Goal: Information Seeking & Learning: Learn about a topic

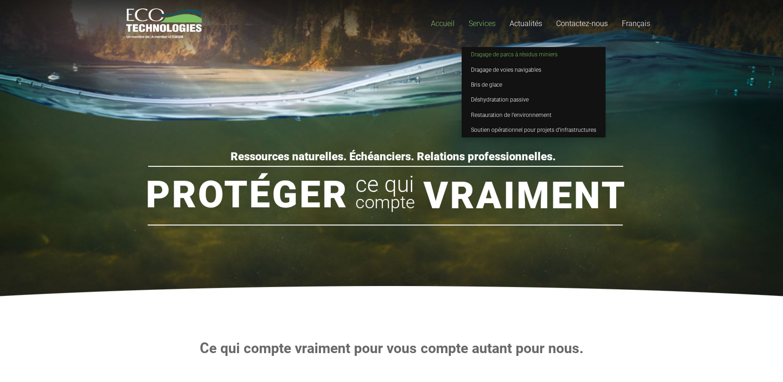
click at [488, 57] on span "Dragage de parcs à résidus miniers" at bounding box center [514, 54] width 87 height 7
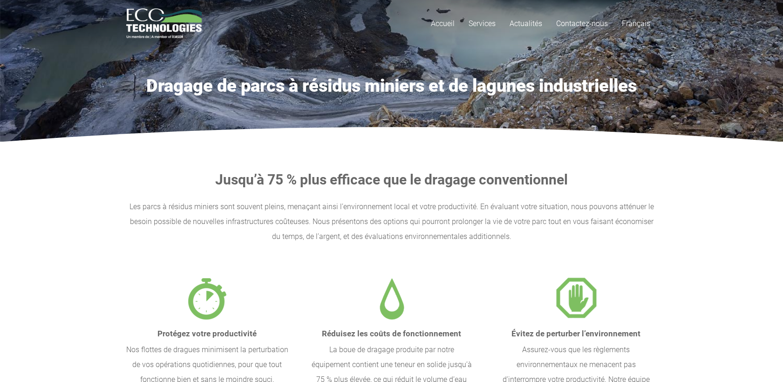
click at [536, 97] on section "Dragage de parcs à résidus miniers et de lagunes industrielles" at bounding box center [391, 63] width 783 height 158
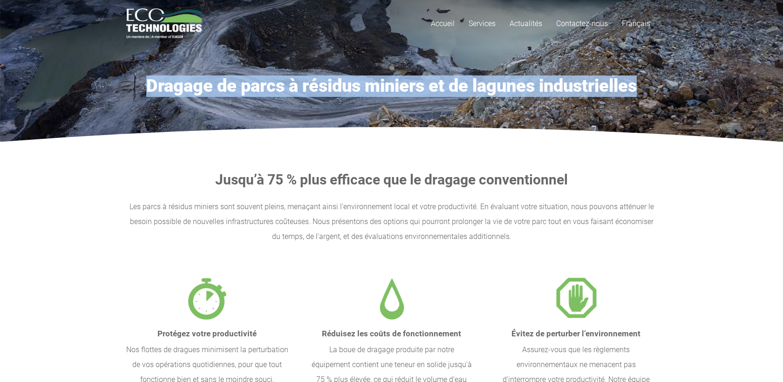
drag, startPoint x: 635, startPoint y: 84, endPoint x: 145, endPoint y: 92, distance: 490.1
click at [145, 92] on h1 "Dragage de parcs à résidus miniers et de lagunes industrielles" at bounding box center [391, 85] width 531 height 21
copy h1 "Dragage de parcs à résidus miniers et de lagunes industrielles"
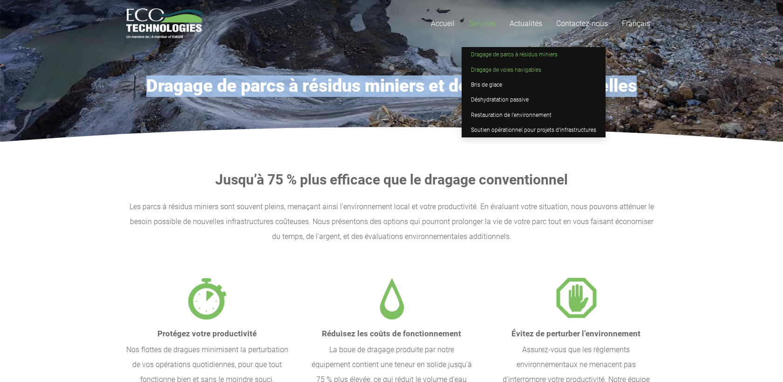
click at [485, 69] on span "Dragage de voies navigables" at bounding box center [506, 70] width 70 height 7
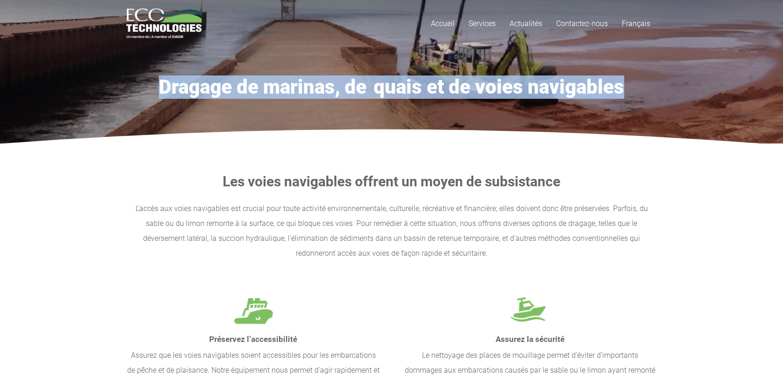
drag, startPoint x: 161, startPoint y: 86, endPoint x: 621, endPoint y: 85, distance: 459.8
click at [621, 83] on h1 "Dragage de marinas, de  quais et de voies navigables" at bounding box center [391, 86] width 531 height 23
copy h1 "Dragage de marinas, de  quais et de voies navigables"
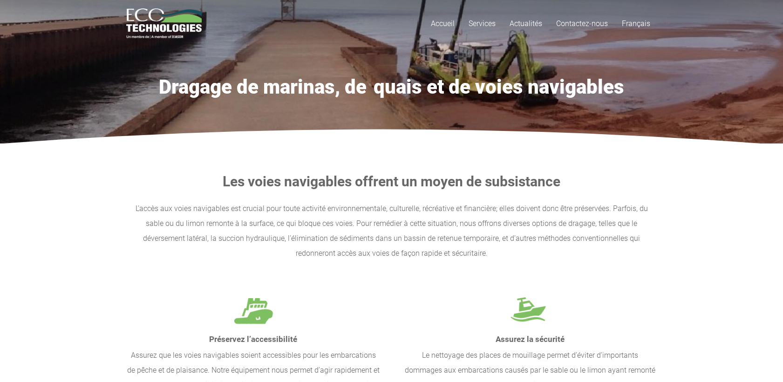
click at [401, 270] on div at bounding box center [391, 278] width 531 height 34
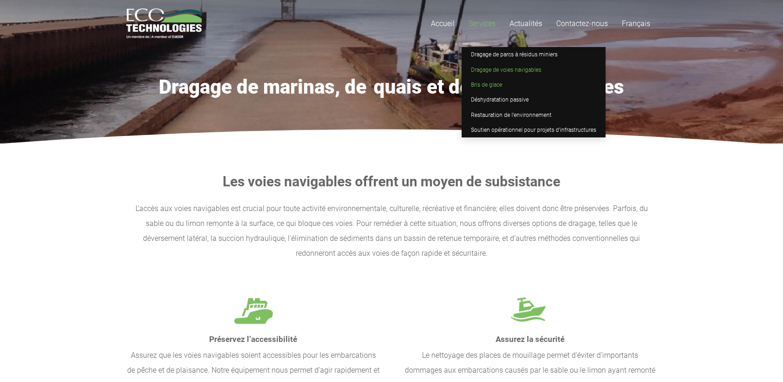
click at [488, 82] on span "Bris de glace" at bounding box center [486, 85] width 31 height 7
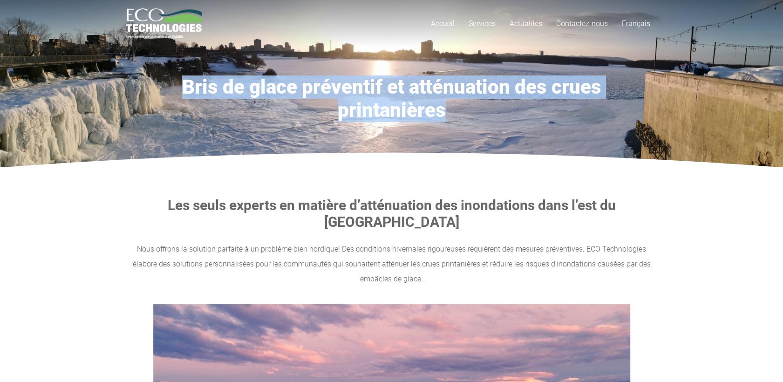
drag, startPoint x: 130, startPoint y: 85, endPoint x: 655, endPoint y: 87, distance: 525.0
click at [655, 87] on h1 "Bris de glace préventif et atténuation des crues printanières" at bounding box center [391, 98] width 531 height 47
copy h1 "Bris de glace préventif et atténuation des crues printanières"
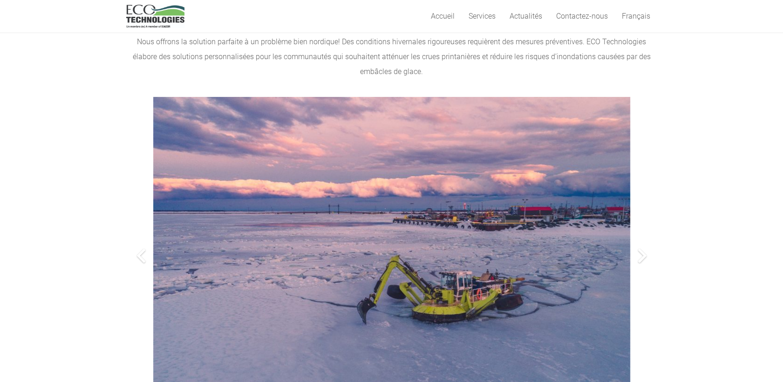
scroll to position [207, 0]
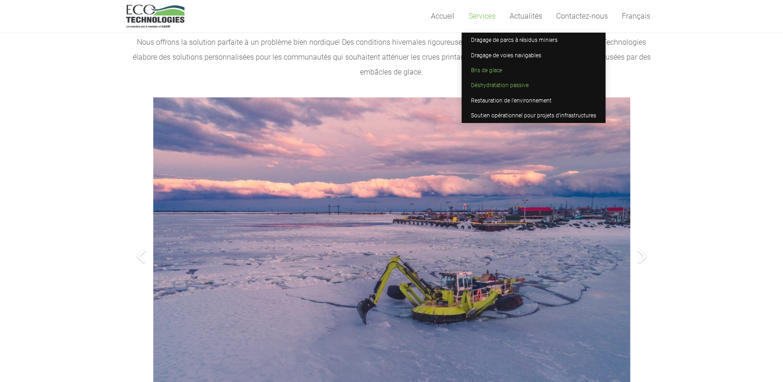
click at [493, 88] on span "Déshydratation passive" at bounding box center [500, 85] width 58 height 7
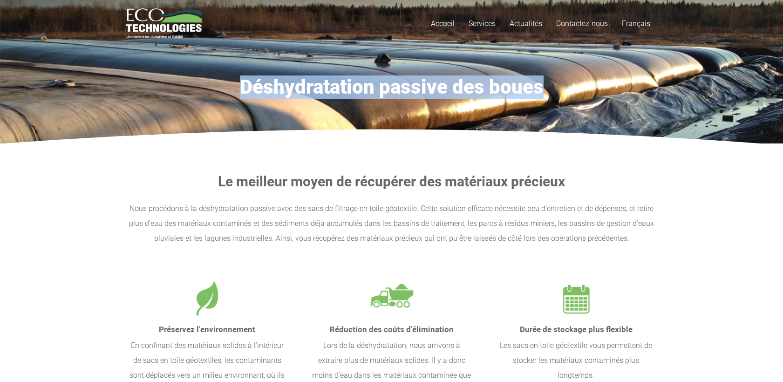
drag, startPoint x: 538, startPoint y: 86, endPoint x: 246, endPoint y: 87, distance: 292.5
click at [246, 87] on h1 "Déshydratation passive des boues" at bounding box center [391, 86] width 531 height 23
copy h1 "Déshydratation passive des boues"
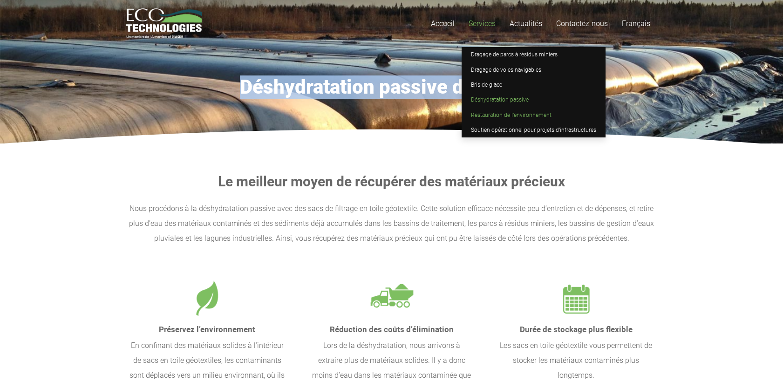
click at [502, 114] on span "Restauration de l’environnement" at bounding box center [511, 115] width 81 height 7
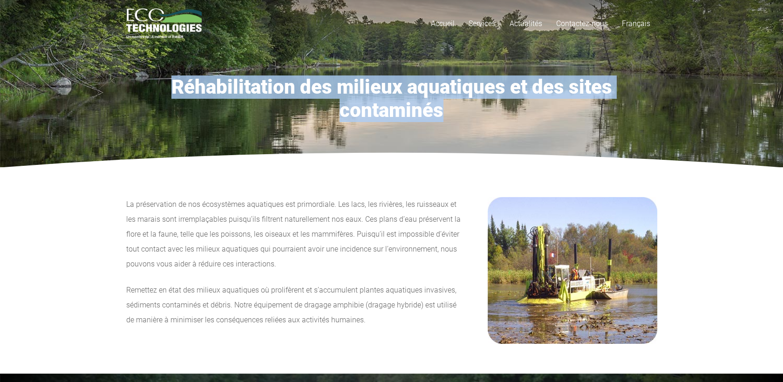
drag, startPoint x: 444, startPoint y: 113, endPoint x: 175, endPoint y: 89, distance: 270.3
click at [175, 89] on h1 "Réhabilitation des milieux aquatiques et des sites contaminés" at bounding box center [391, 98] width 531 height 47
copy h1 "Réhabilitation des milieux aquatiques et des sites contaminés"
click at [295, 212] on p "La préservation de nos écosystèmes aquatiques est primordiale. Les lacs, les ri…" at bounding box center [295, 234] width 339 height 75
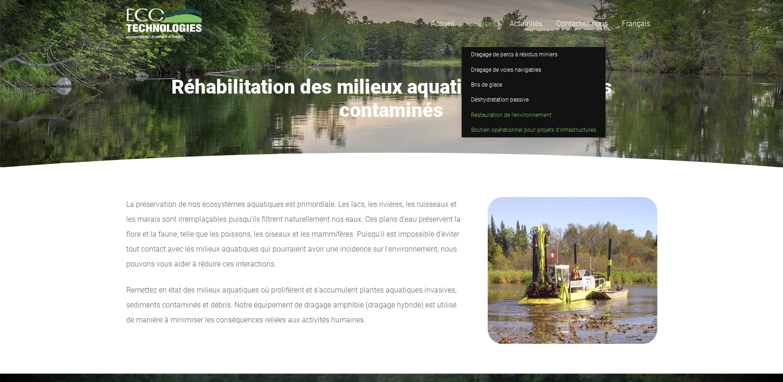
click at [491, 128] on span "Soutien opérationnel pour projets d’infrastructures" at bounding box center [533, 130] width 125 height 7
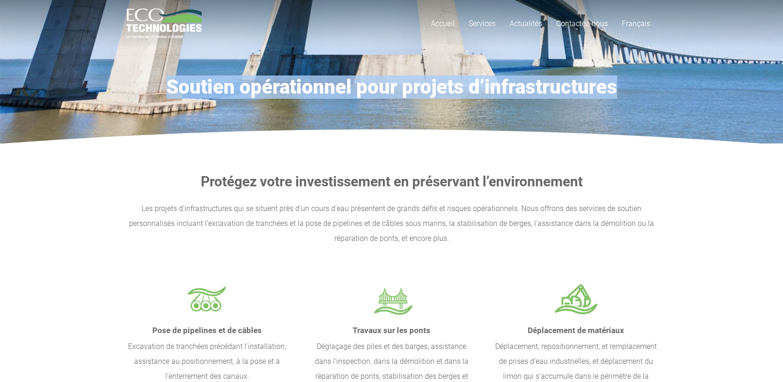
drag, startPoint x: 617, startPoint y: 89, endPoint x: 170, endPoint y: 91, distance: 446.3
click at [170, 91] on h1 "Soutien opérationnel pour projets d’infrastructures" at bounding box center [391, 86] width 531 height 23
copy h1 "Soutien opérationnel pour projets d’infrastructures"
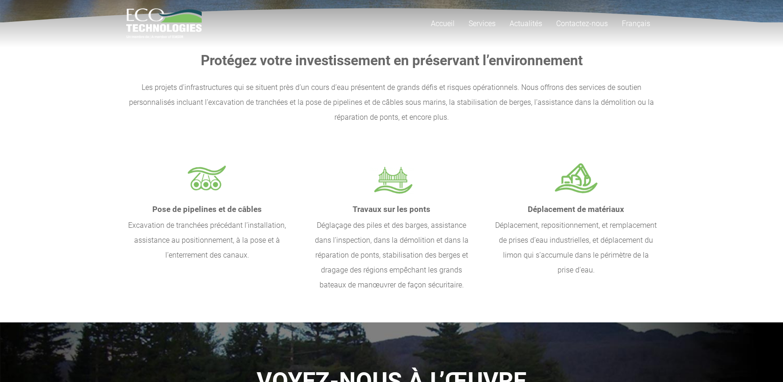
scroll to position [155, 0]
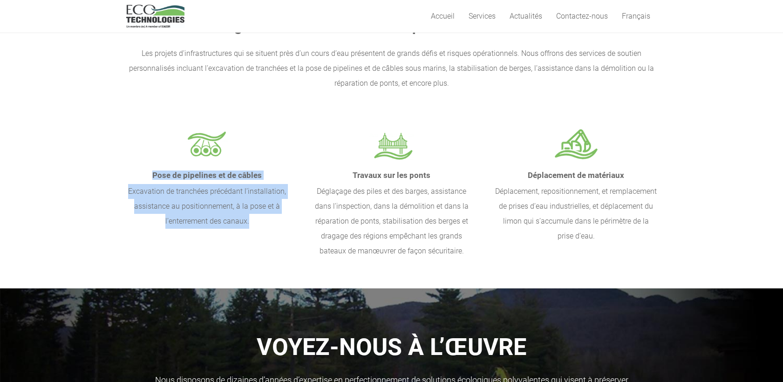
drag, startPoint x: 251, startPoint y: 222, endPoint x: 154, endPoint y: 176, distance: 107.7
click at [154, 176] on div "Pose de pipelines et de câbles Excavation de tranchées précédant l’installation…" at bounding box center [207, 198] width 162 height 62
copy div "Pose de pipelines et de câbles Excavation de tranchées précédant l’installation…"
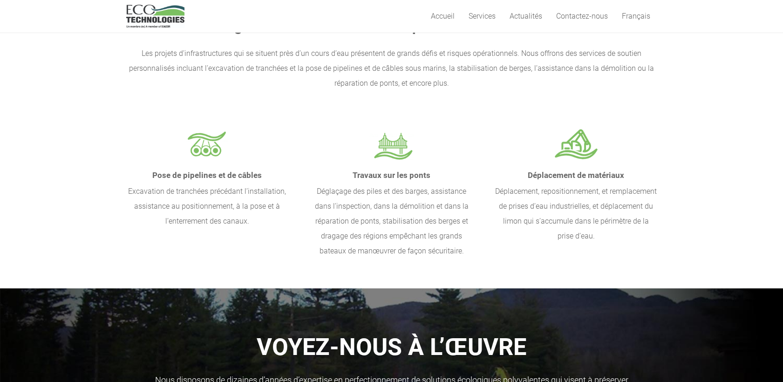
click at [417, 180] on h4 "Travaux sur les ponts" at bounding box center [392, 175] width 162 height 17
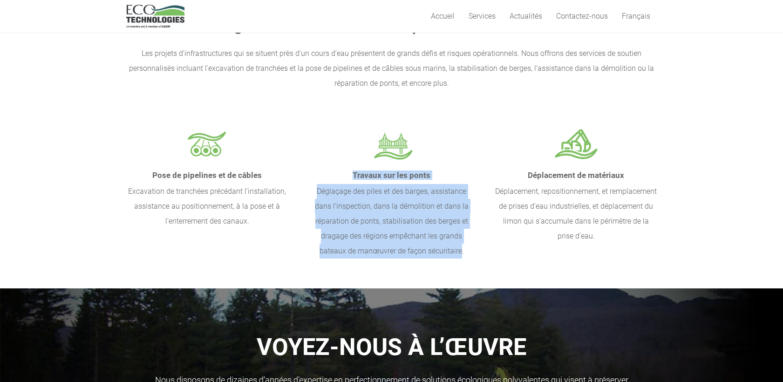
drag, startPoint x: 462, startPoint y: 252, endPoint x: 353, endPoint y: 174, distance: 133.9
click at [353, 174] on div "Travaux sur les ponts Déglaçage des piles et des barges, assistance dans l’insp…" at bounding box center [392, 213] width 162 height 92
copy div "Travaux sur les ponts Déglaçage des piles et des barges, assistance dans l’insp…"
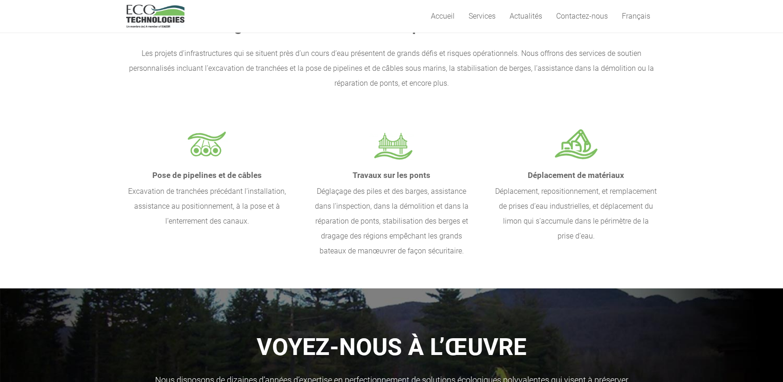
drag, startPoint x: 552, startPoint y: 215, endPoint x: 587, endPoint y: 218, distance: 35.5
click at [552, 215] on p "Déplacement, repositionnement, et remplacement de prises d’eau industrielles, e…" at bounding box center [576, 214] width 162 height 60
click at [623, 237] on p "Déplacement, repositionnement, et remplacement de prises d’eau industrielles, e…" at bounding box center [576, 214] width 162 height 60
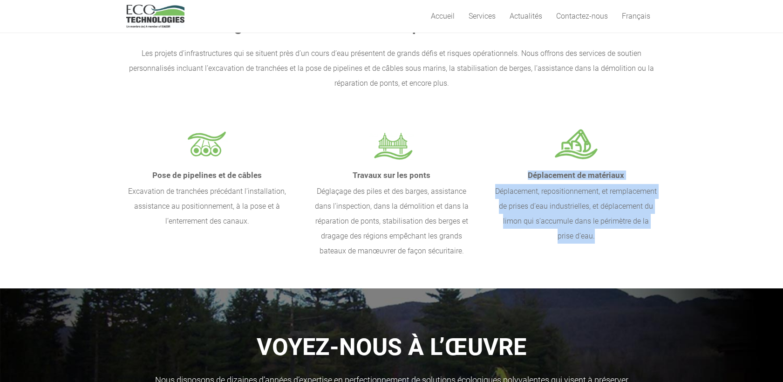
drag, startPoint x: 622, startPoint y: 240, endPoint x: 529, endPoint y: 176, distance: 113.5
click at [529, 176] on div "Déplacement de matériaux Déplacement, repositionnement, et remplacement de pris…" at bounding box center [576, 205] width 162 height 77
copy div "Déplacement de matériaux Déplacement, repositionnement, et remplacement de pris…"
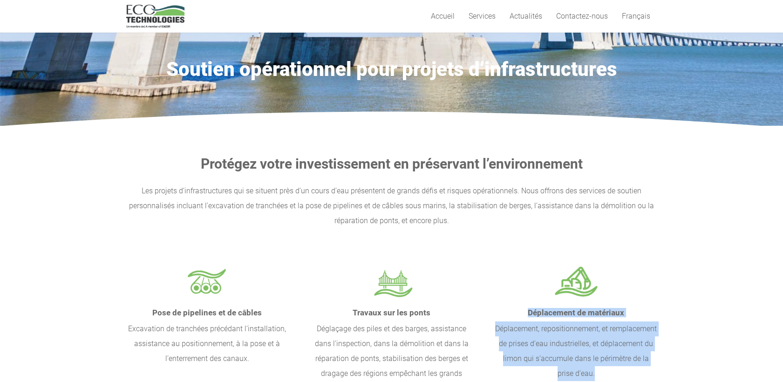
scroll to position [5, 0]
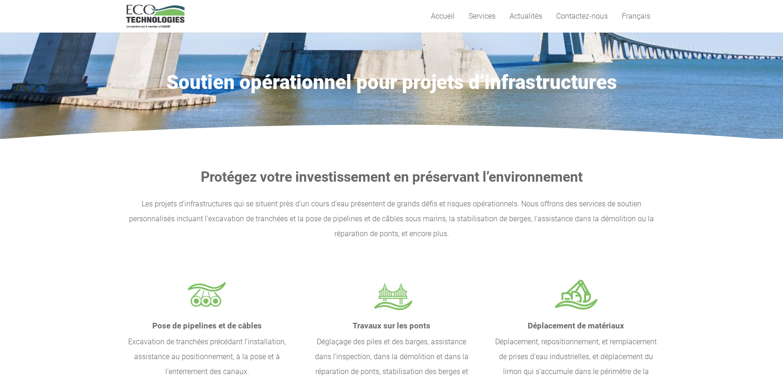
click at [524, 225] on p "Les projets d’infrastructures qui se situent près d’un cours d’eau présentent d…" at bounding box center [391, 219] width 531 height 45
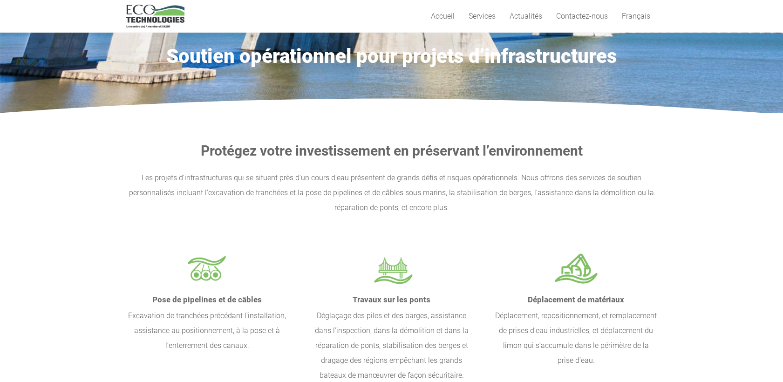
scroll to position [56, 0]
